Goal: Browse casually

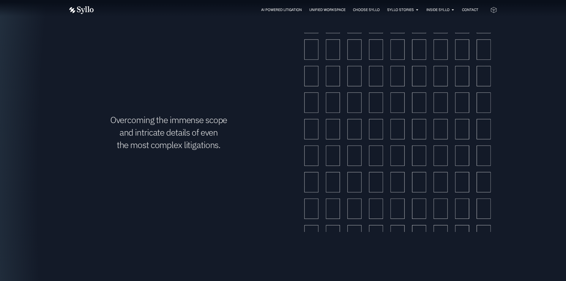
scroll to position [862, 0]
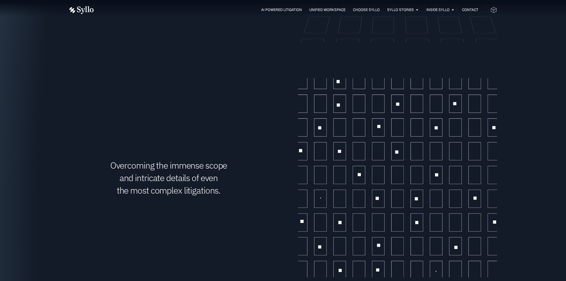
drag, startPoint x: 384, startPoint y: 152, endPoint x: 380, endPoint y: 154, distance: 4.3
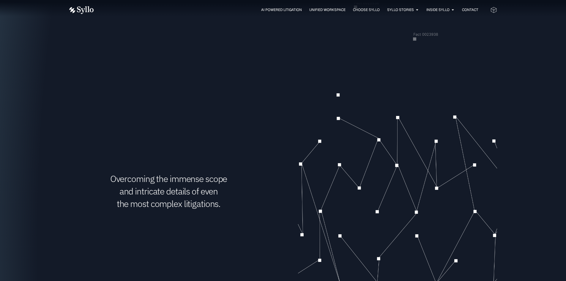
scroll to position [981, 0]
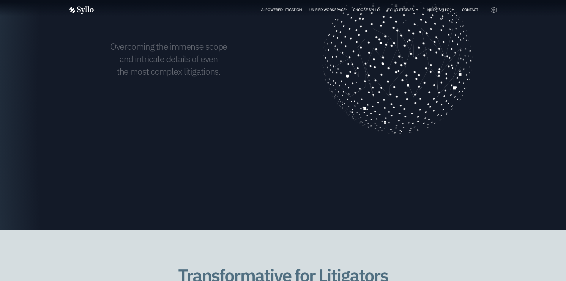
drag, startPoint x: 444, startPoint y: 24, endPoint x: 501, endPoint y: -5, distance: 64.8
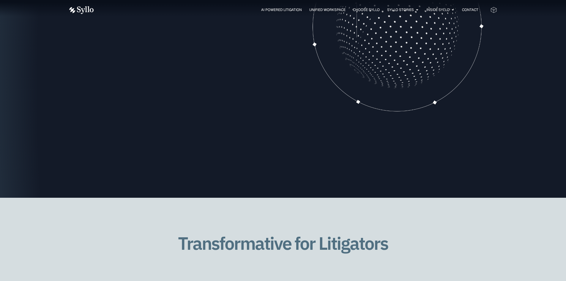
scroll to position [892, 0]
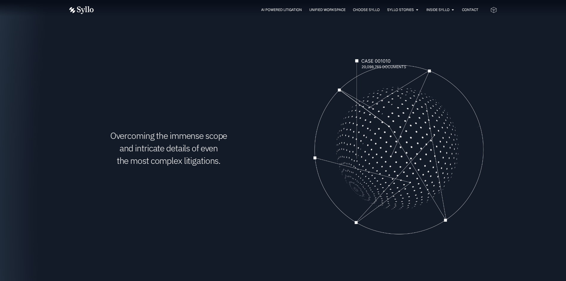
drag, startPoint x: 426, startPoint y: 131, endPoint x: 451, endPoint y: 237, distance: 109.3
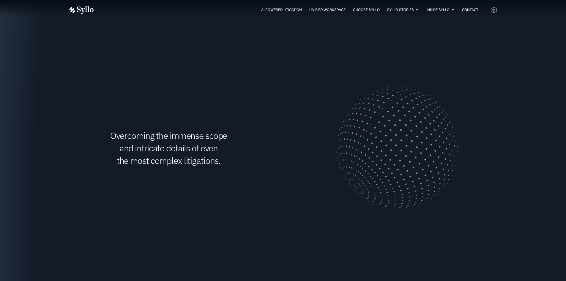
click at [451, 237] on video at bounding box center [397, 147] width 199 height 199
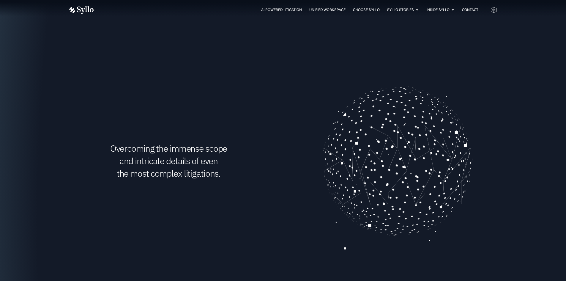
scroll to position [862, 0]
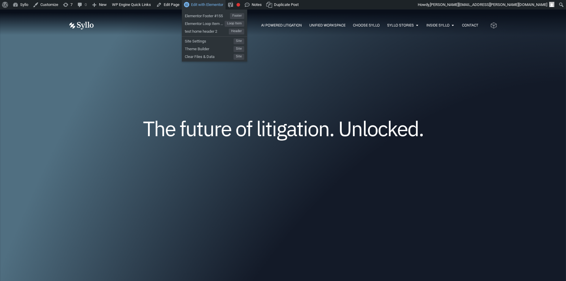
click at [208, 5] on span "Edit with Elementor" at bounding box center [207, 4] width 32 height 4
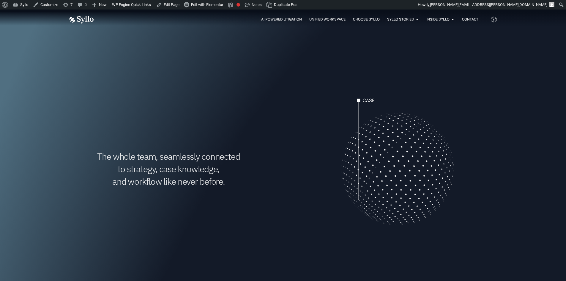
scroll to position [178, 0]
